Goal: Task Accomplishment & Management: Manage account settings

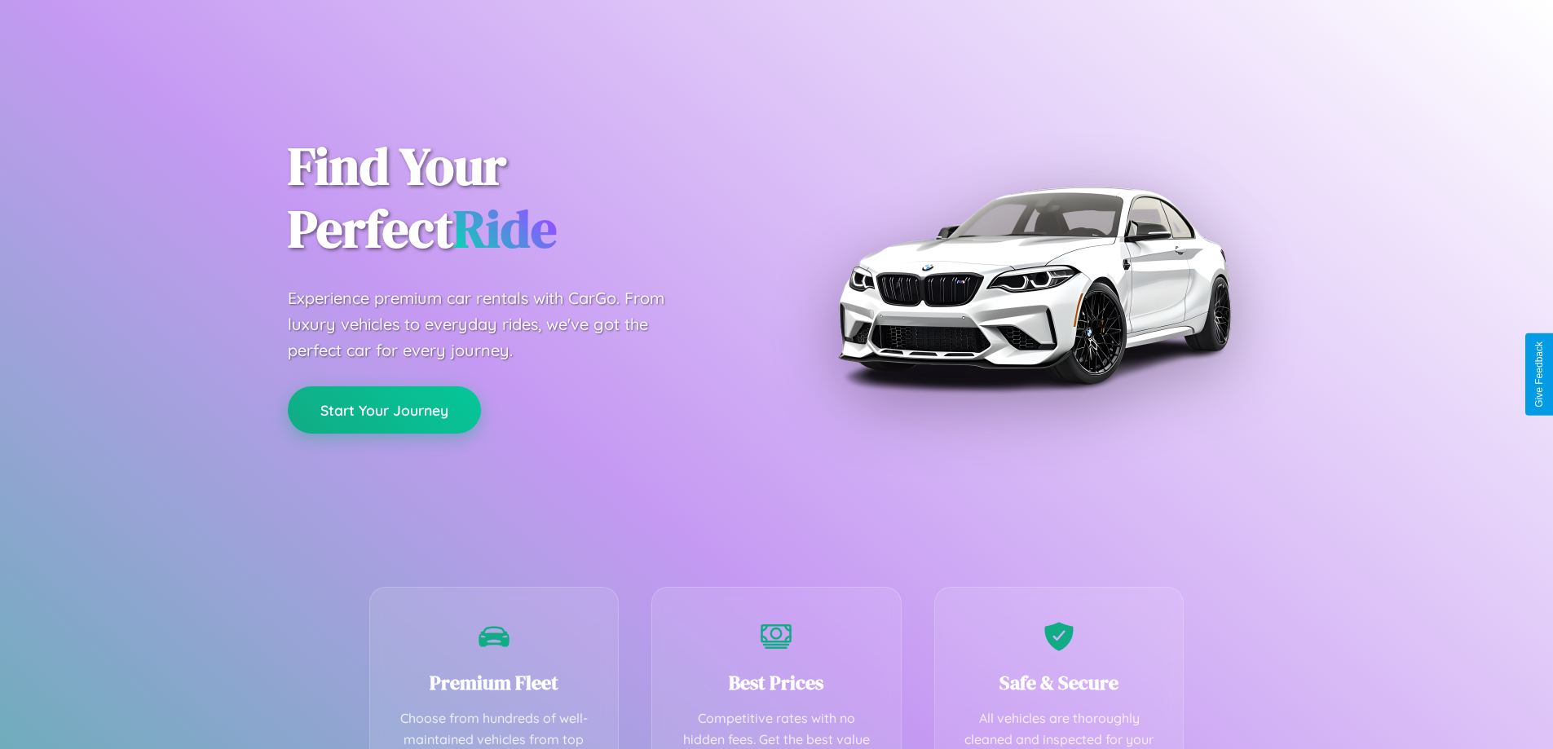
click at [384, 411] on button "Start Your Journey" at bounding box center [384, 409] width 193 height 47
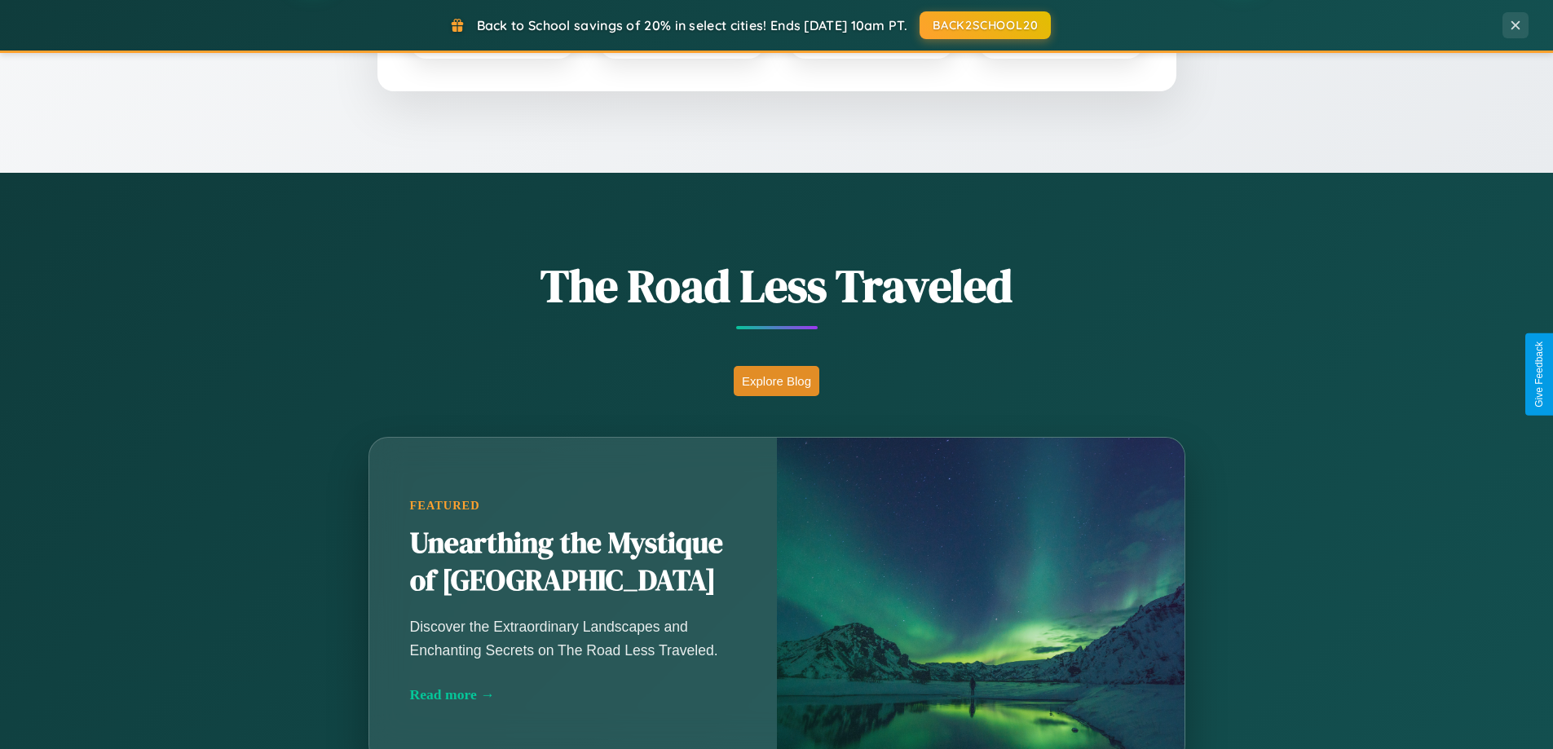
scroll to position [1121, 0]
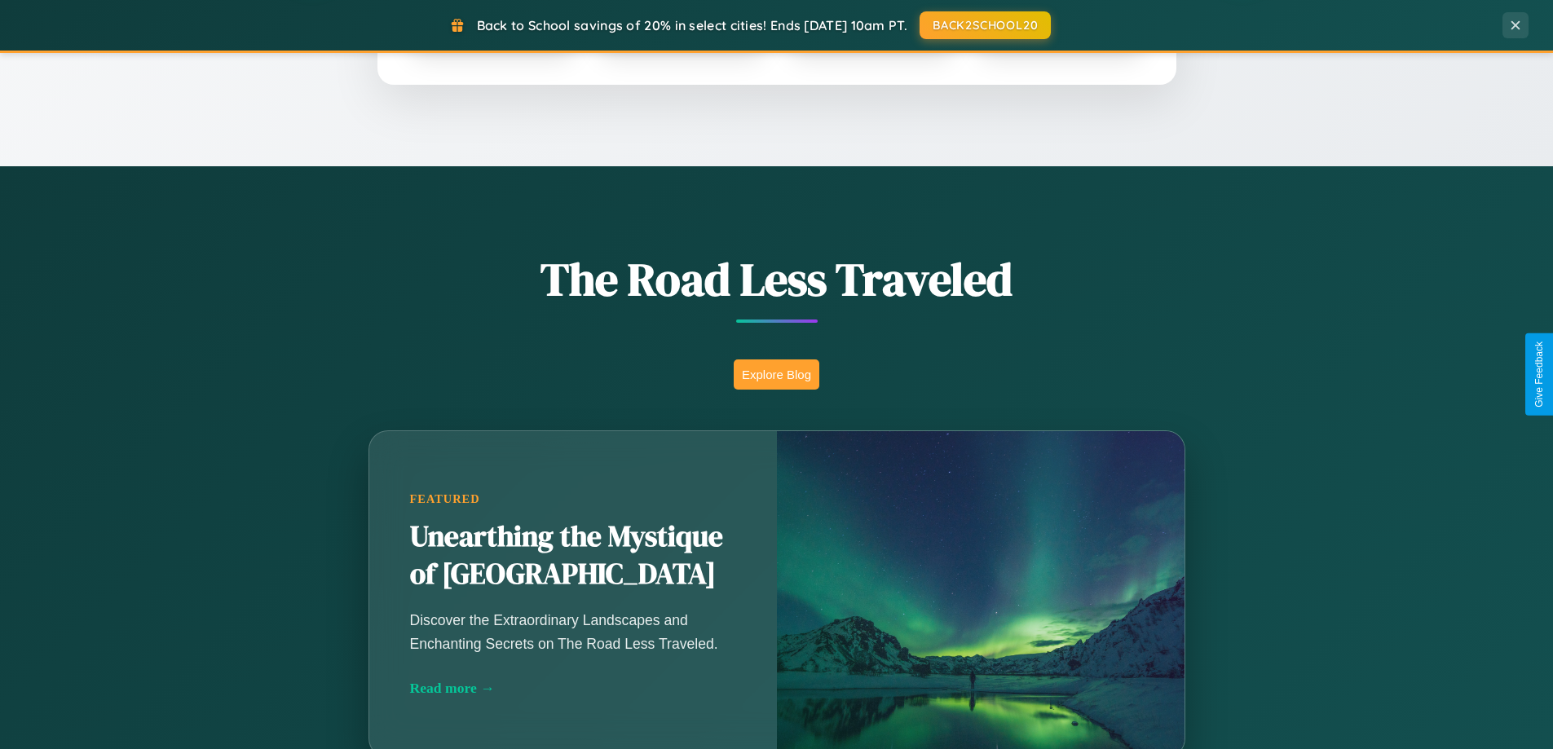
click at [776, 374] on button "Explore Blog" at bounding box center [777, 374] width 86 height 30
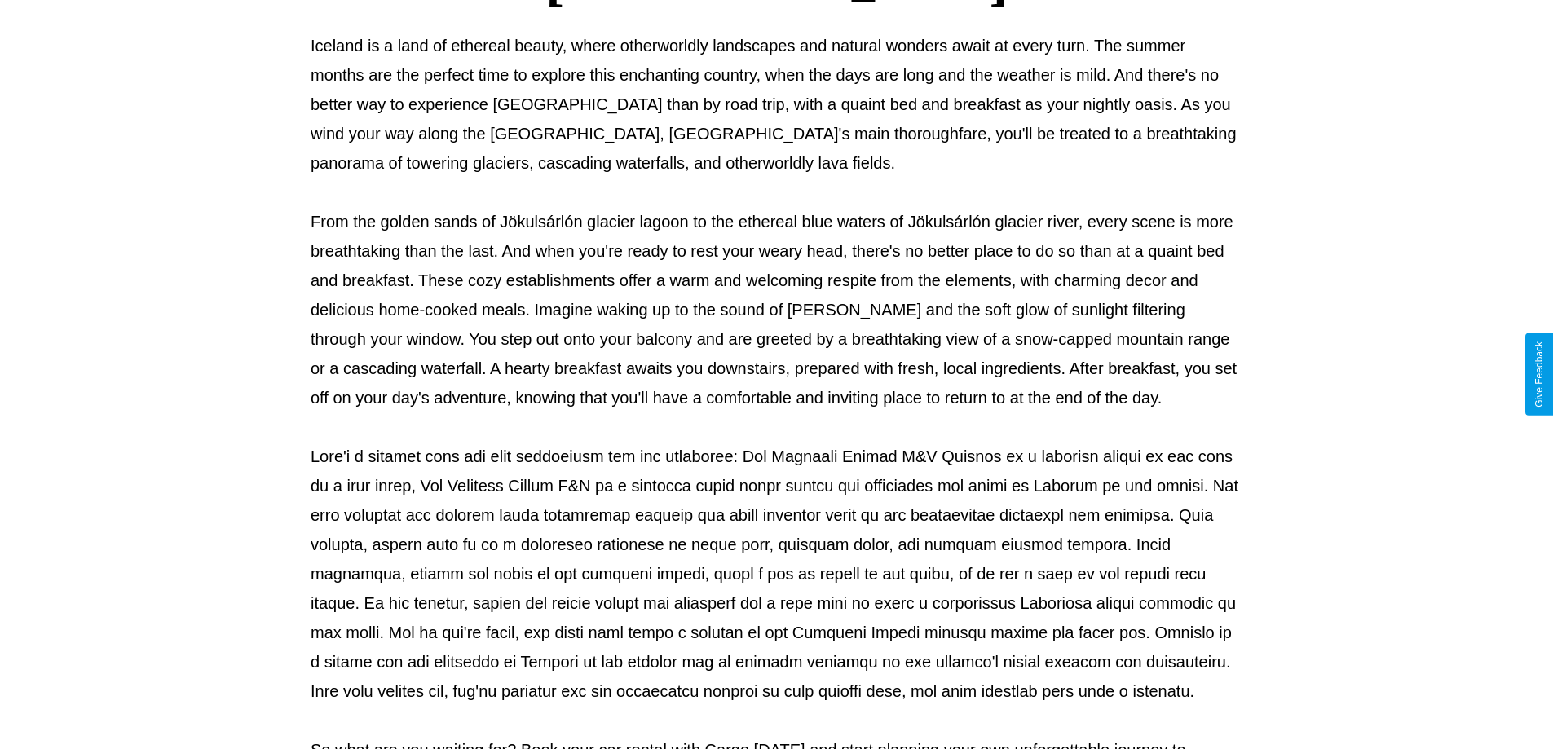
scroll to position [527, 0]
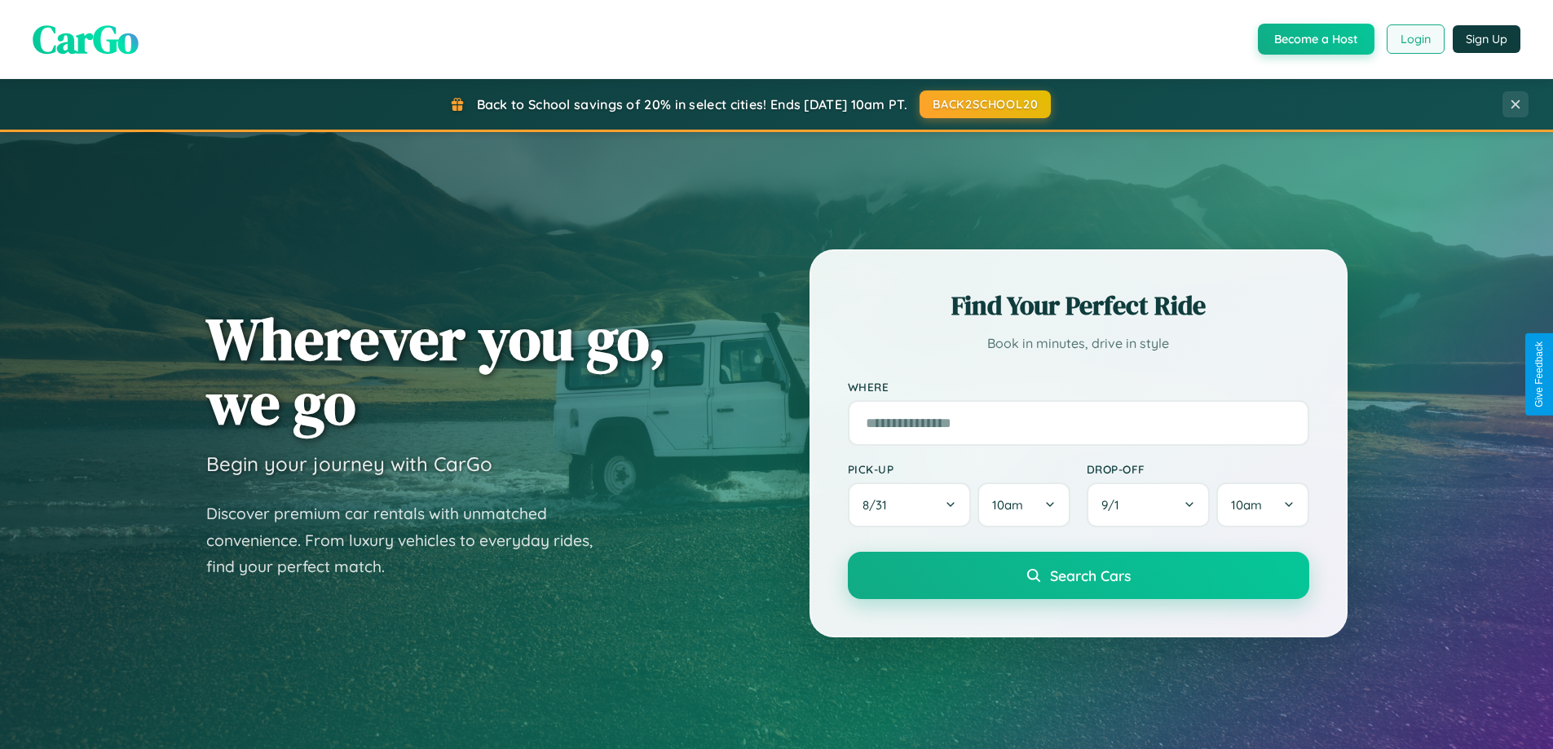
click at [1414, 39] on button "Login" at bounding box center [1415, 38] width 58 height 29
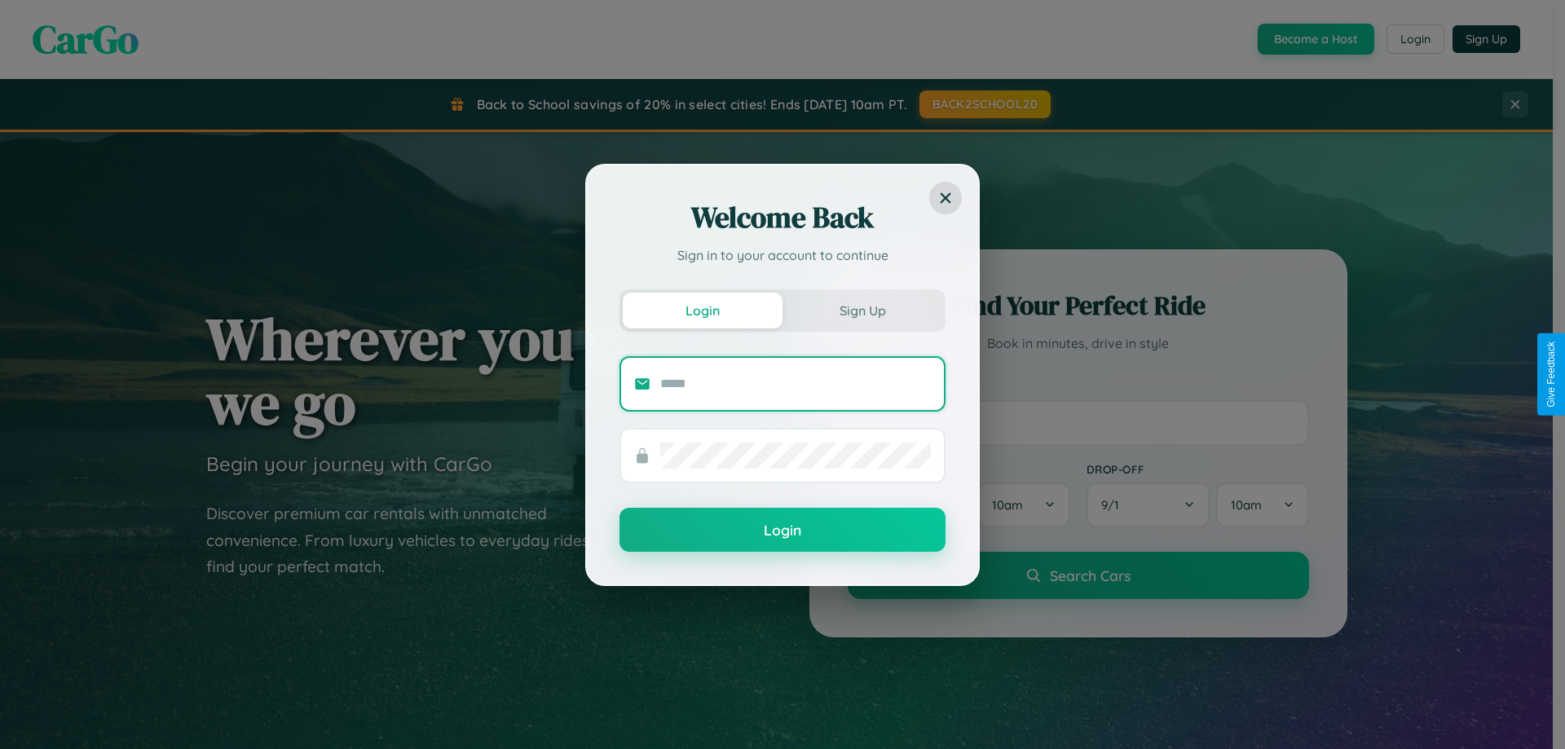
click at [795, 383] on input "text" at bounding box center [795, 384] width 271 height 26
type input "**********"
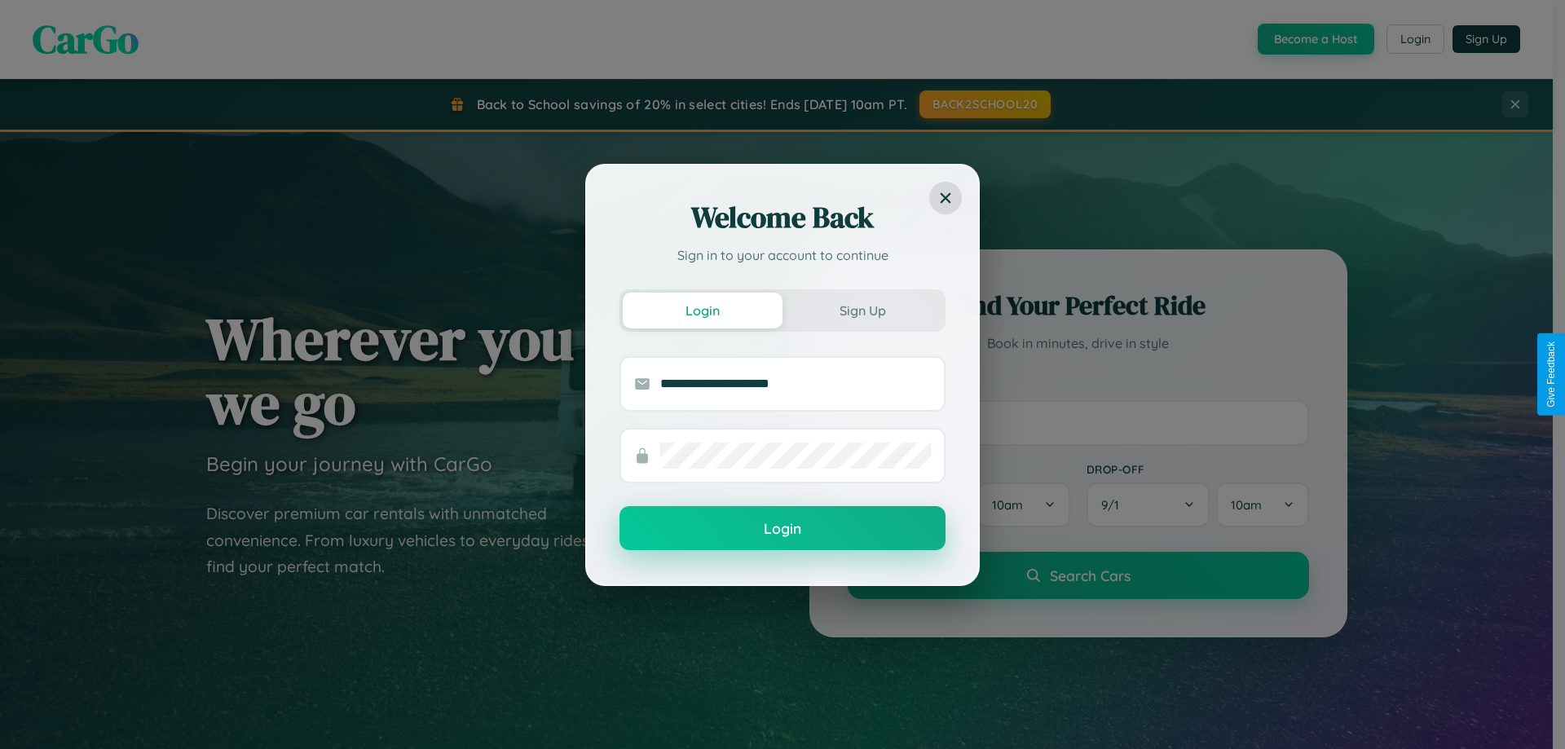
click at [782, 529] on button "Login" at bounding box center [782, 528] width 326 height 44
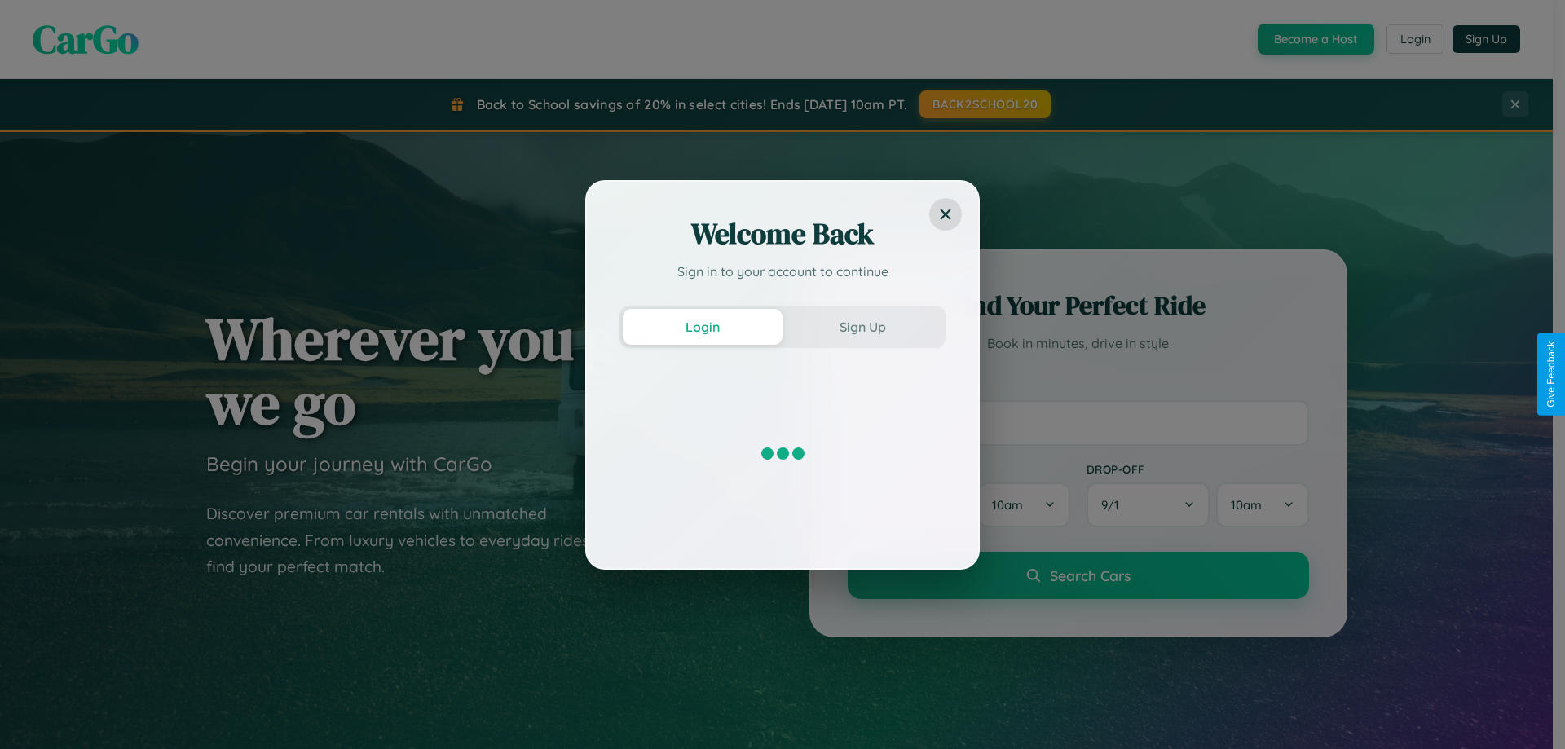
click at [984, 104] on div "Welcome Back Sign in to your account to continue Login Sign Up" at bounding box center [782, 374] width 1565 height 749
